Goal: Find specific page/section: Find specific page/section

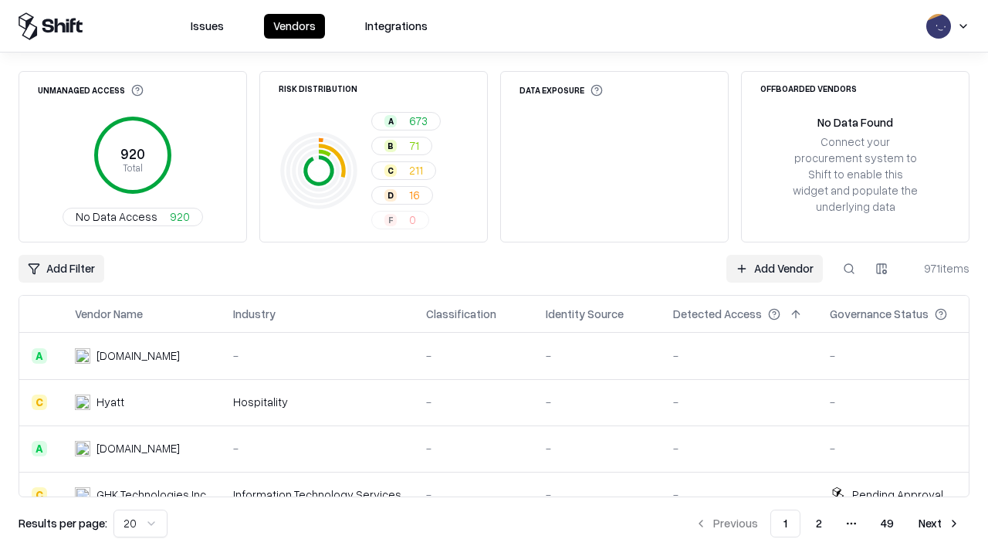
click at [494, 278] on div "Add Filter Add Vendor 971 items" at bounding box center [494, 269] width 951 height 28
click at [61, 269] on html "Issues Vendors Integrations Unmanaged Access 920 Total No Data Access 920 Risk …" at bounding box center [494, 278] width 988 height 556
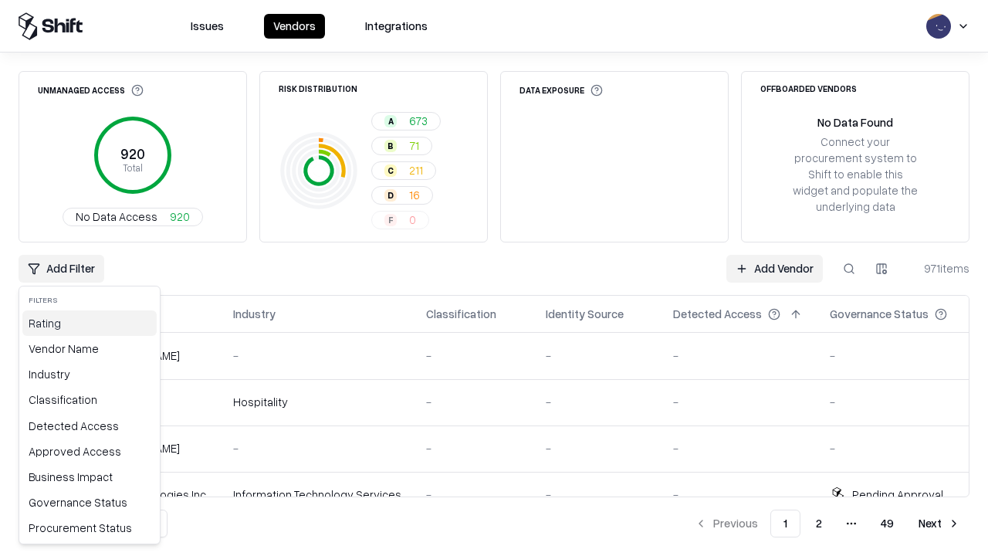
click at [90, 323] on div "Rating" at bounding box center [89, 322] width 134 height 25
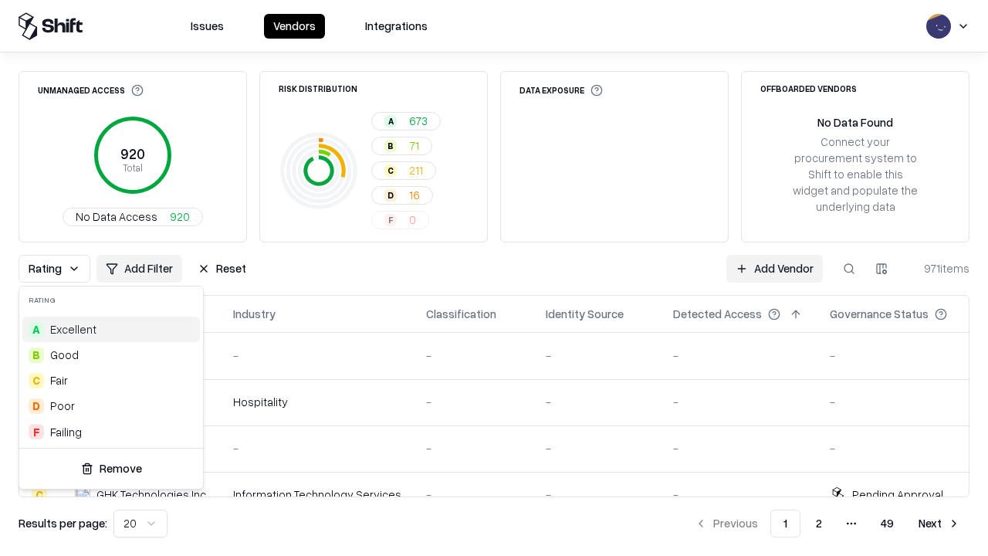
click at [494, 278] on html "Issues Vendors Integrations Unmanaged Access 920 Total No Data Access 920 Risk …" at bounding box center [494, 278] width 988 height 556
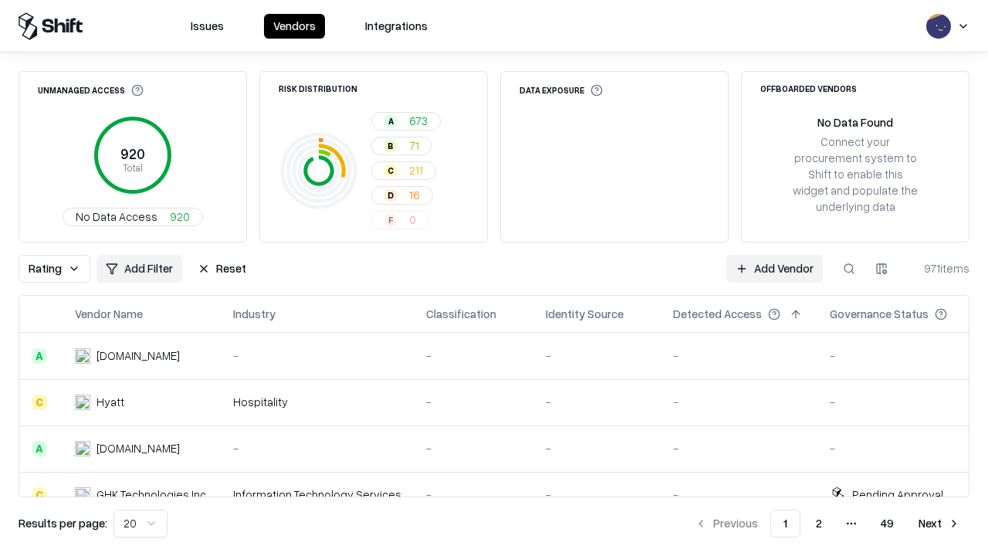
click at [222, 269] on button "Reset" at bounding box center [221, 269] width 67 height 28
click at [494, 278] on div "Add Filter Add Vendor 971 items" at bounding box center [494, 269] width 951 height 28
click at [61, 269] on html "Issues Vendors Integrations Unmanaged Access 920 Total No Data Access 920 Risk …" at bounding box center [494, 278] width 988 height 556
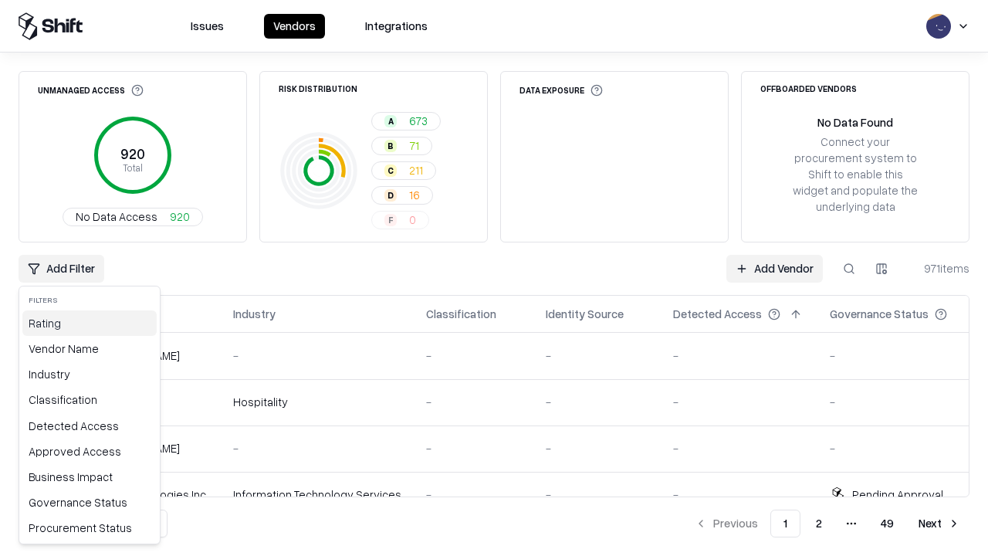
click at [90, 323] on div "Rating" at bounding box center [89, 322] width 134 height 25
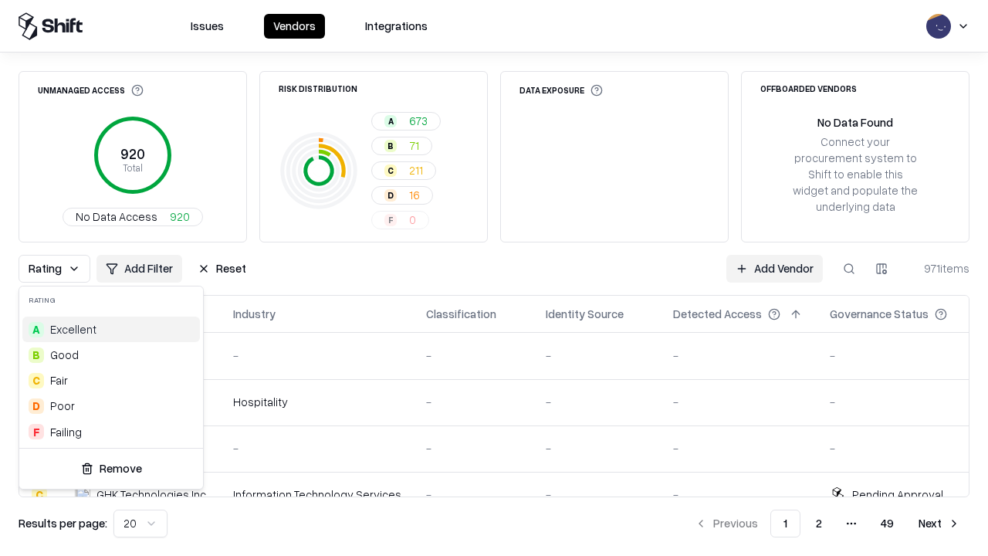
click at [111, 380] on div "C Fair" at bounding box center [111, 379] width 178 height 25
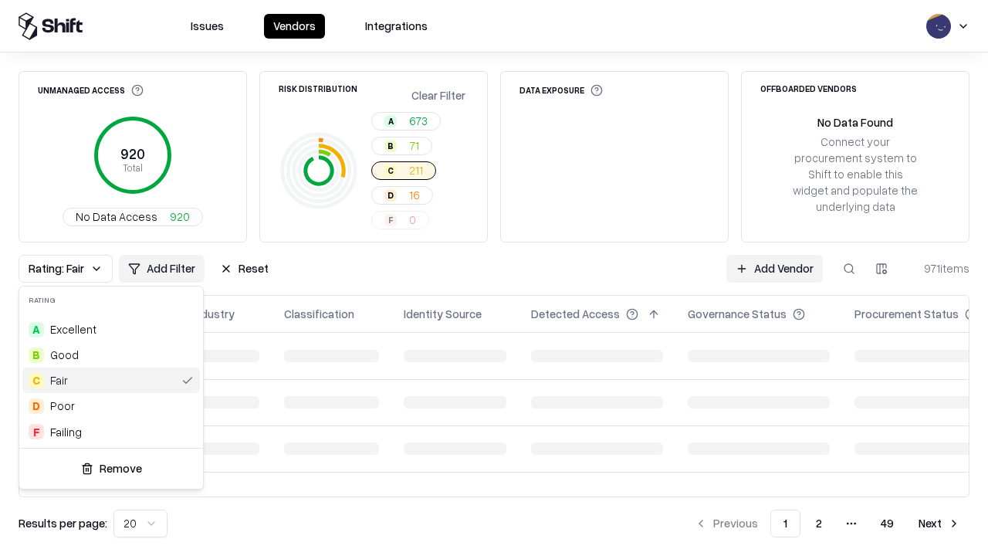
click at [494, 278] on html "Issues Vendors Integrations Unmanaged Access 920 Total No Data Access 920 Risk …" at bounding box center [494, 278] width 988 height 556
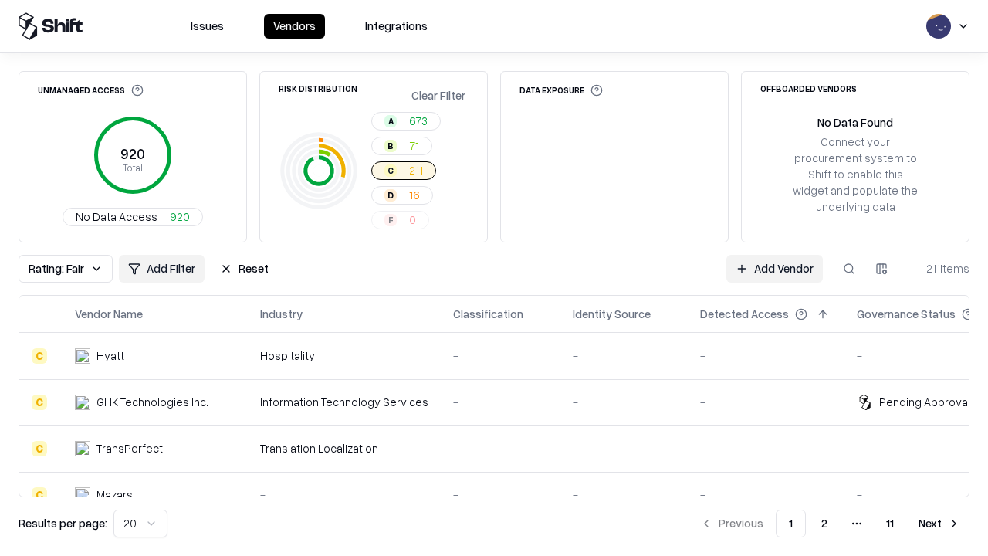
click at [494, 278] on div "Rating: Fair Add Filter Reset Add Vendor 211 items" at bounding box center [494, 269] width 951 height 28
click at [244, 269] on button "Reset" at bounding box center [244, 269] width 67 height 28
click at [494, 278] on div "Add Filter Add Vendor 211 items" at bounding box center [494, 269] width 951 height 28
click at [61, 269] on html "Issues Vendors Integrations Unmanaged Access 920 Total No Data Access 920 Risk …" at bounding box center [494, 278] width 988 height 556
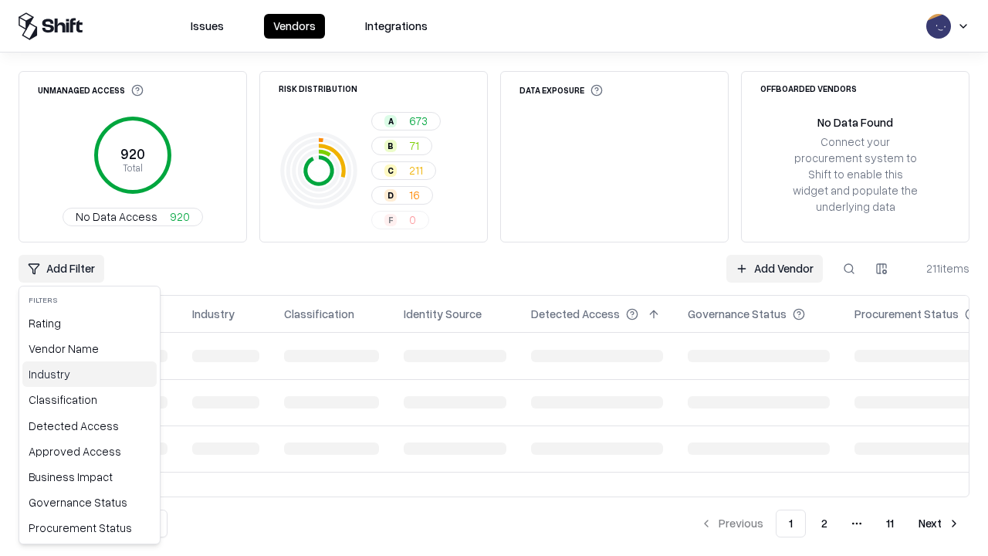
click at [90, 374] on div "Industry" at bounding box center [89, 373] width 134 height 25
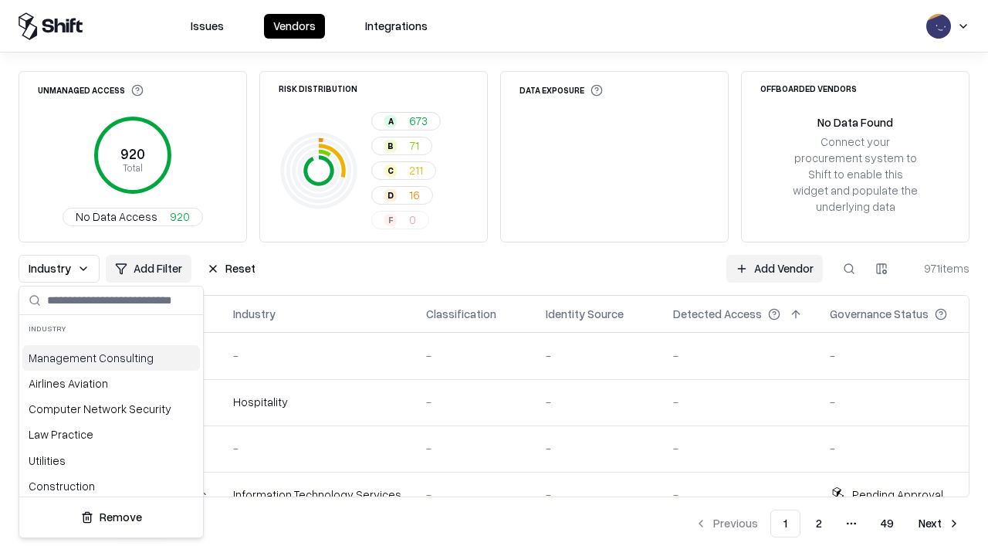
click at [494, 278] on html "Issues Vendors Integrations Unmanaged Access 920 Total No Data Access 920 Risk …" at bounding box center [494, 278] width 988 height 556
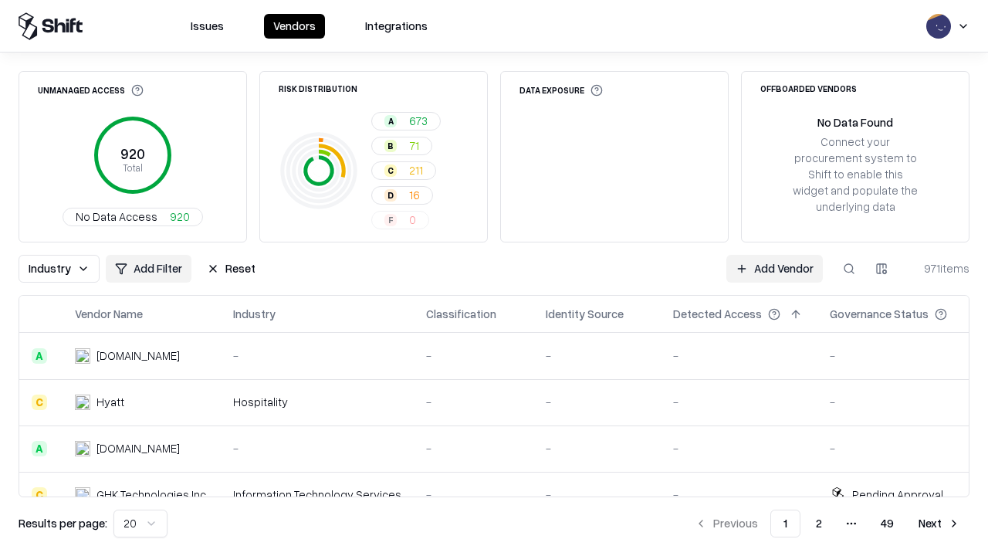
click at [494, 278] on div "Industry Add Filter Reset Add Vendor 971 items" at bounding box center [494, 269] width 951 height 28
click at [231, 269] on button "Reset" at bounding box center [231, 269] width 67 height 28
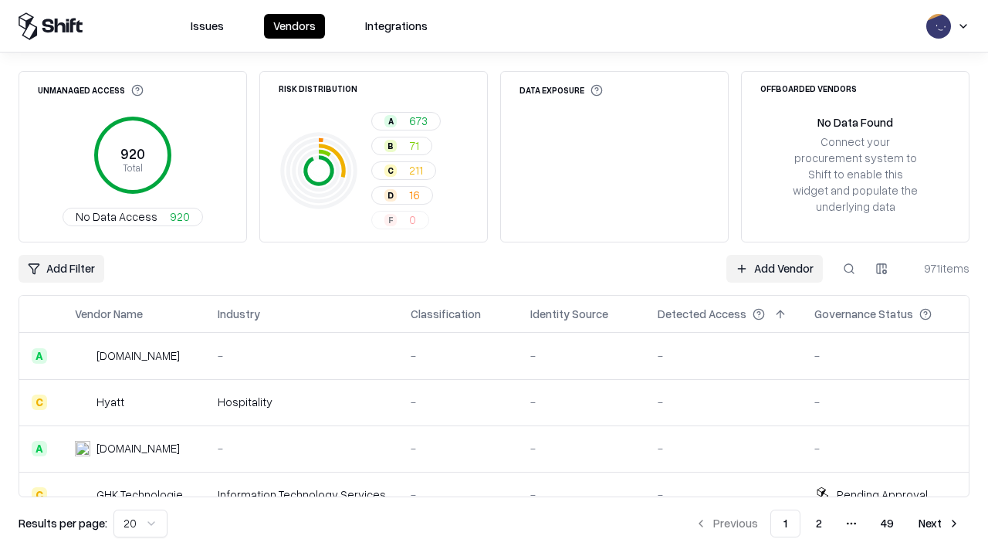
click at [494, 278] on div "Add Filter Add Vendor 971 items" at bounding box center [494, 269] width 951 height 28
click at [61, 269] on html "Issues Vendors Integrations Unmanaged Access 920 Total No Data Access 920 Risk …" at bounding box center [494, 278] width 988 height 556
